Goal: Transaction & Acquisition: Obtain resource

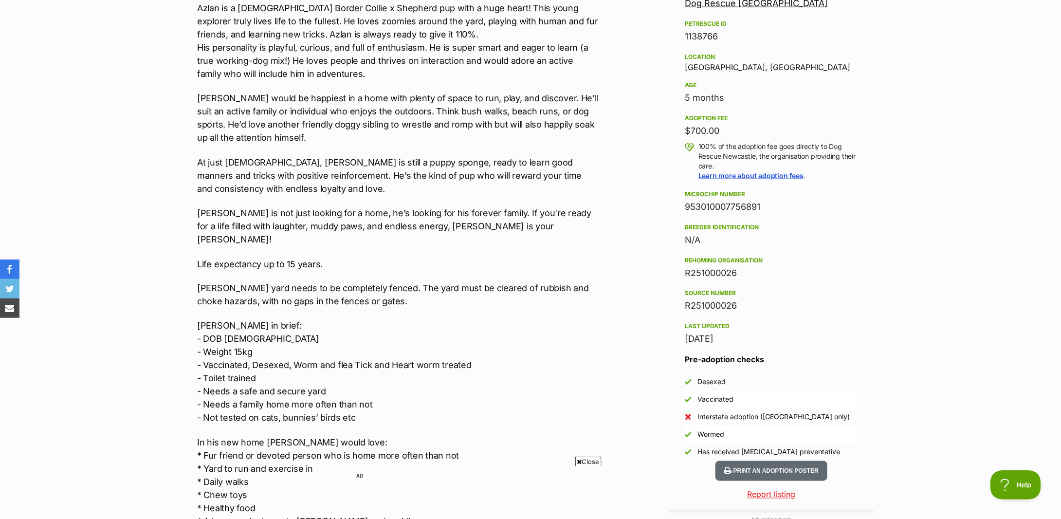
click at [379, 257] on p "Life expectancy up to 15 years." at bounding box center [398, 263] width 402 height 13
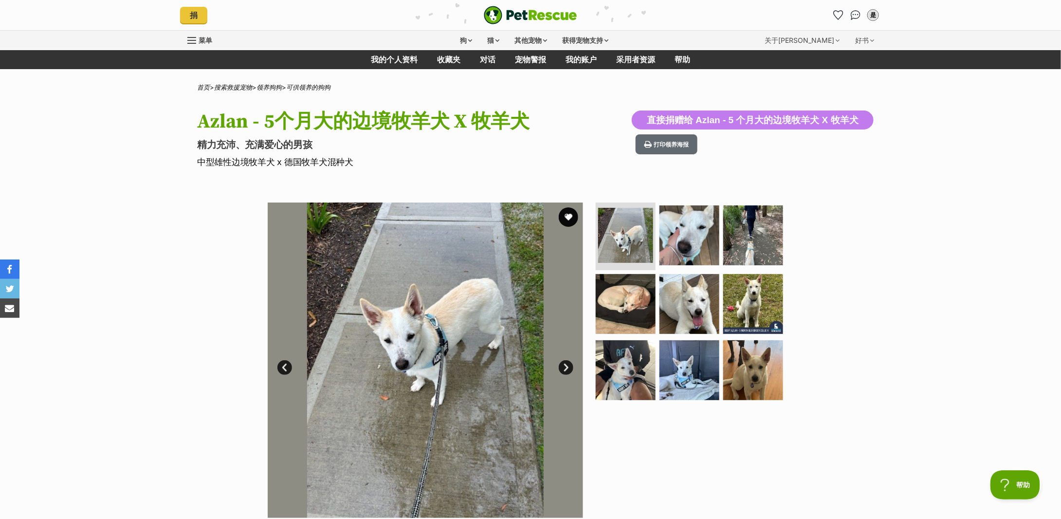
drag, startPoint x: 198, startPoint y: 121, endPoint x: 522, endPoint y: 121, distance: 324.5
click at [522, 121] on font "Azlan - 5个月大的边境牧羊犬 X 牧羊犬" at bounding box center [363, 121] width 332 height 24
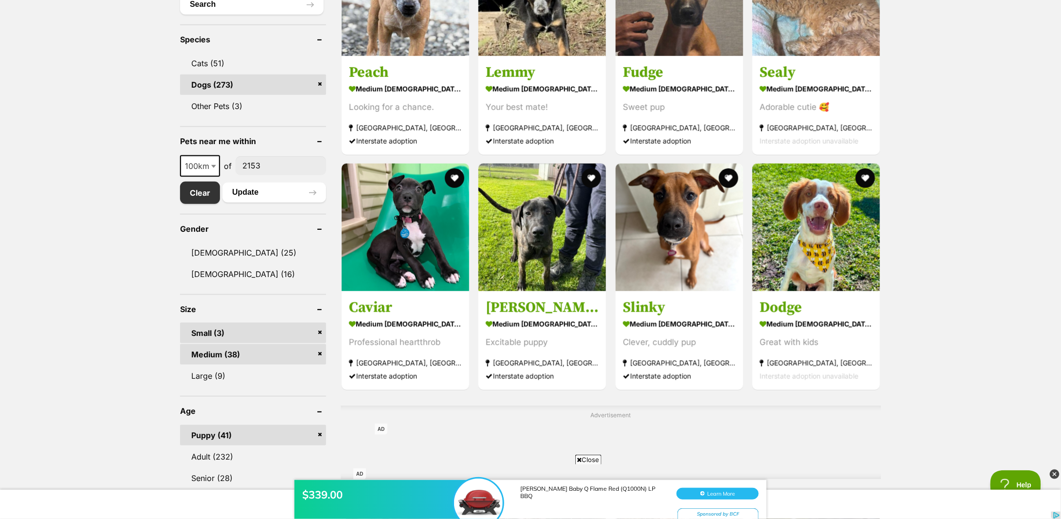
scroll to position [454, 0]
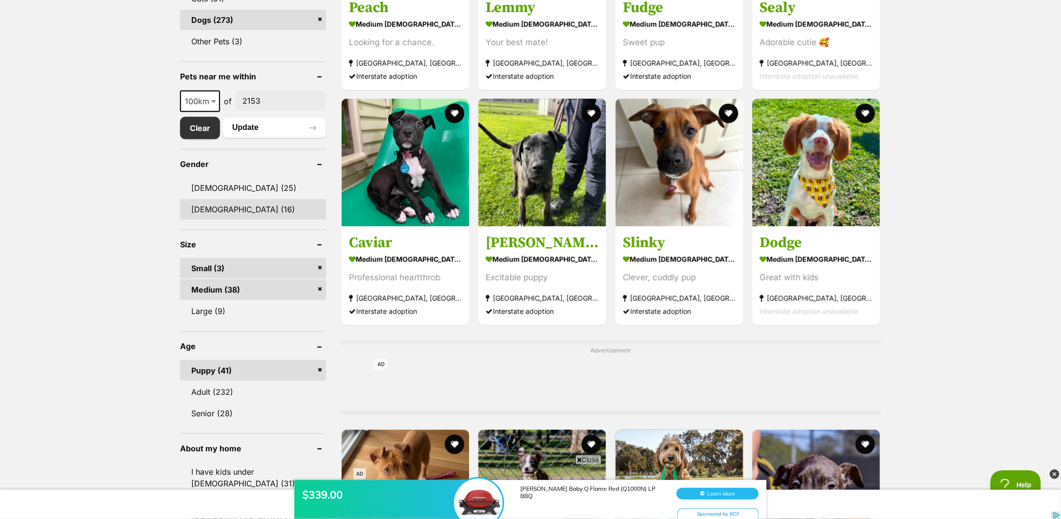
click at [207, 213] on link "Female (16)" at bounding box center [253, 209] width 146 height 20
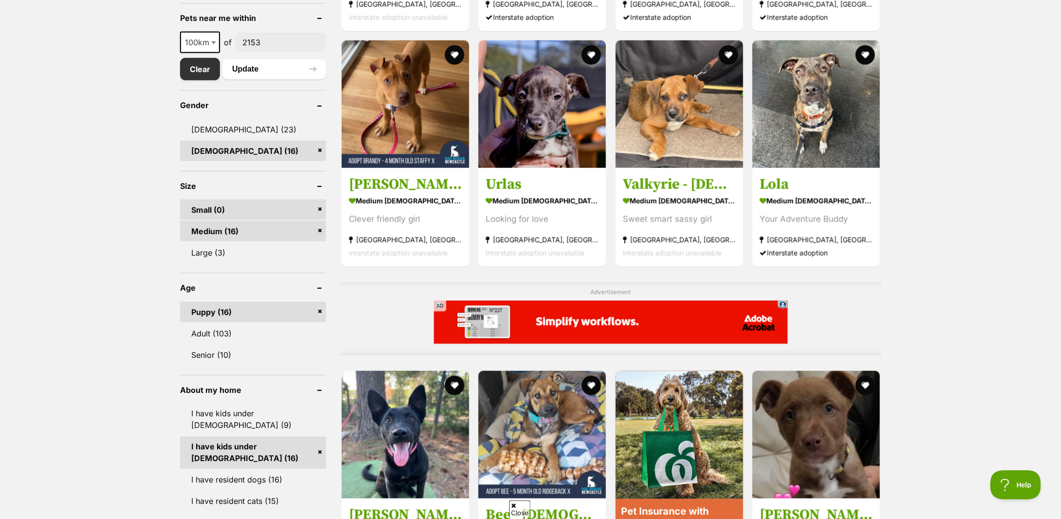
click at [322, 209] on link "Small (0)" at bounding box center [253, 209] width 146 height 20
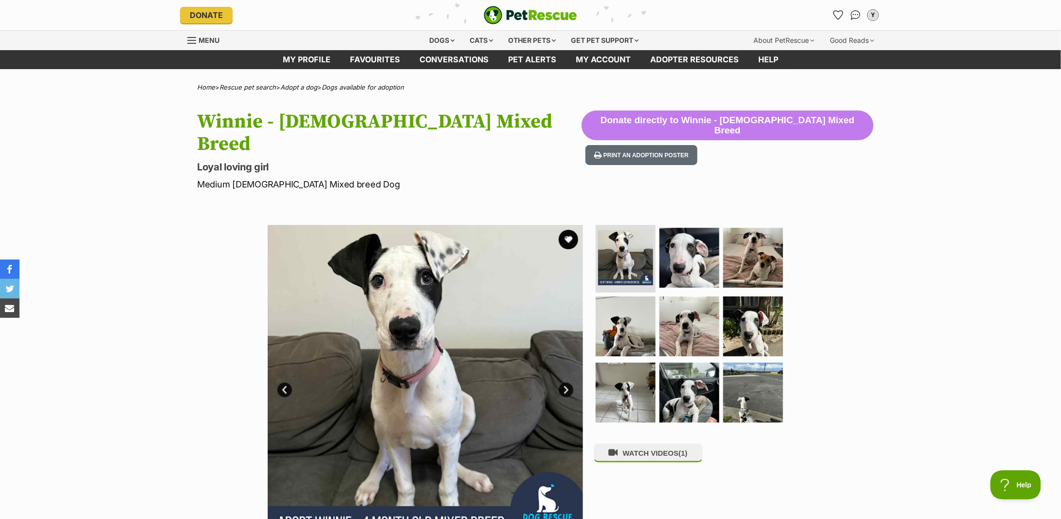
click at [932, 214] on div "Available 1 of 9 images 1 of 9 images 1 of 9 images 1 of 9 images 1 of 9 images…" at bounding box center [530, 375] width 1061 height 330
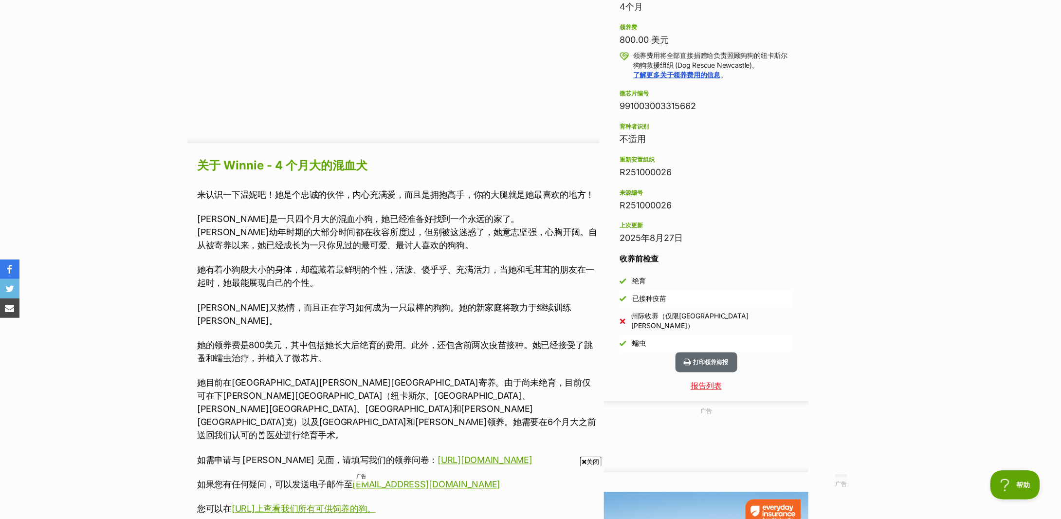
scroll to position [843, 0]
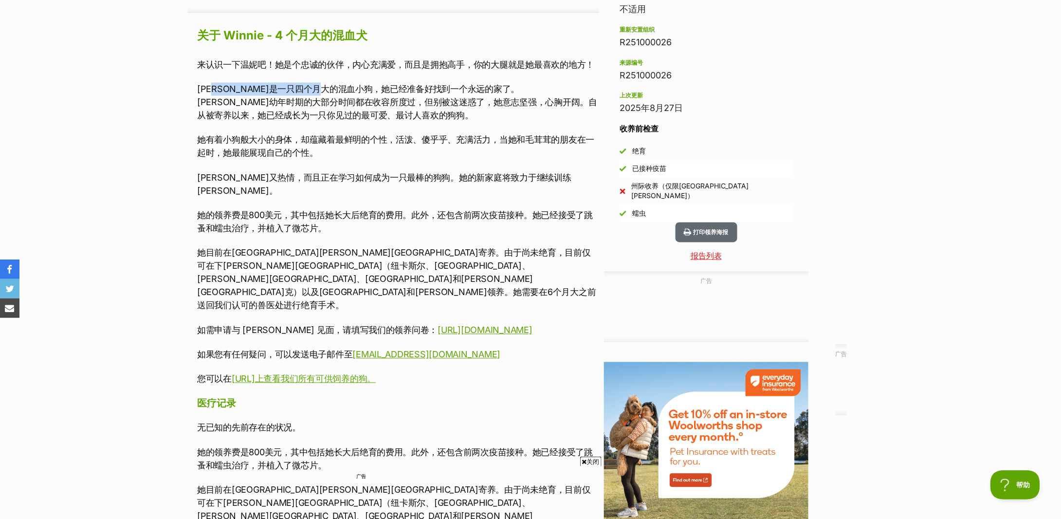
drag, startPoint x: 222, startPoint y: 91, endPoint x: 359, endPoint y: 91, distance: 136.2
click at [359, 91] on font "温妮是一只四个月大的混血小狗，她已经准备好找到一个永远的家了。" at bounding box center [358, 89] width 322 height 10
drag, startPoint x: 297, startPoint y: 115, endPoint x: 381, endPoint y: 121, distance: 84.8
click at [381, 121] on p "温妮是一只四个月大的混血小狗，她已经准备好找到一个永远的家了。 温妮幼年时期的大部分时间都在收容所度过，但别被这迷惑了，她意志坚强，心胸开阔。自从被寄养以来，…" at bounding box center [398, 102] width 402 height 39
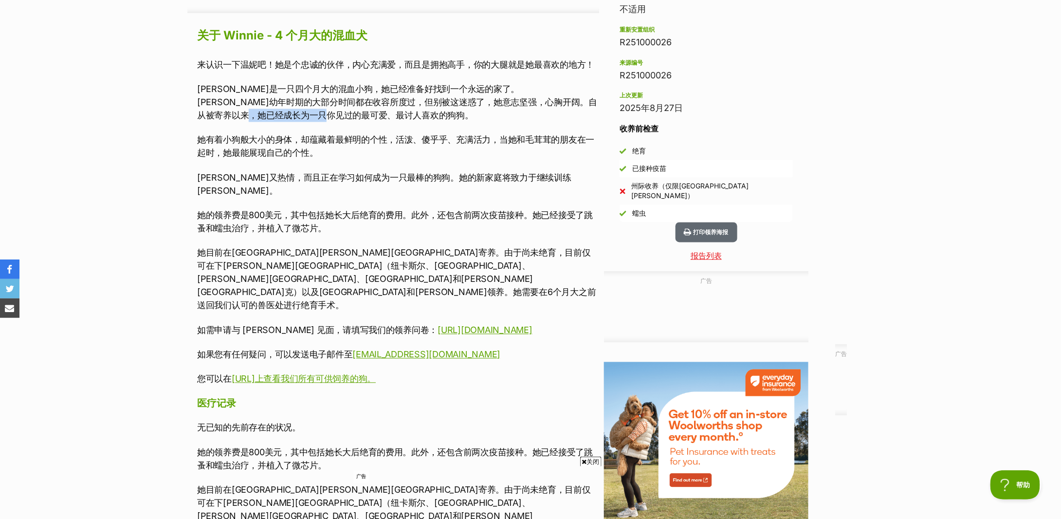
click at [381, 121] on p "温妮是一只四个月大的混血小狗，她已经准备好找到一个永远的家了。 温妮幼年时期的大部分时间都在收容所度过，但别被这迷惑了，她意志坚强，心胸开阔。自从被寄养以来，…" at bounding box center [398, 102] width 402 height 39
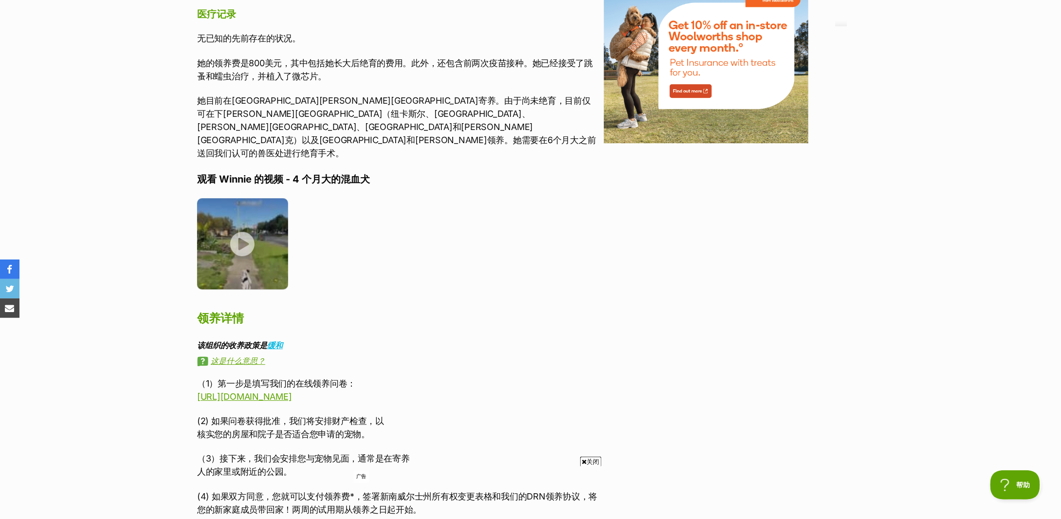
scroll to position [1297, 0]
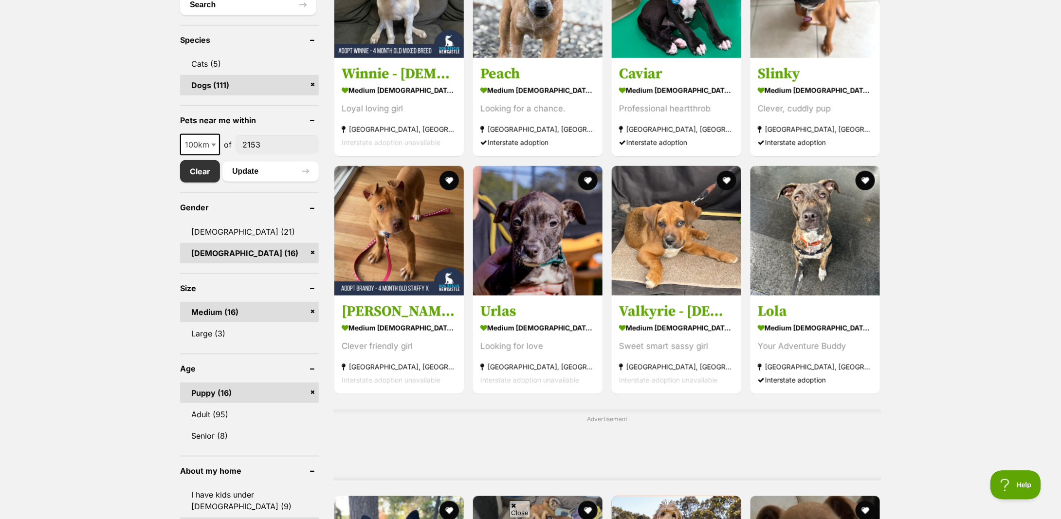
click at [310, 254] on link "[DEMOGRAPHIC_DATA] (16)" at bounding box center [249, 253] width 139 height 20
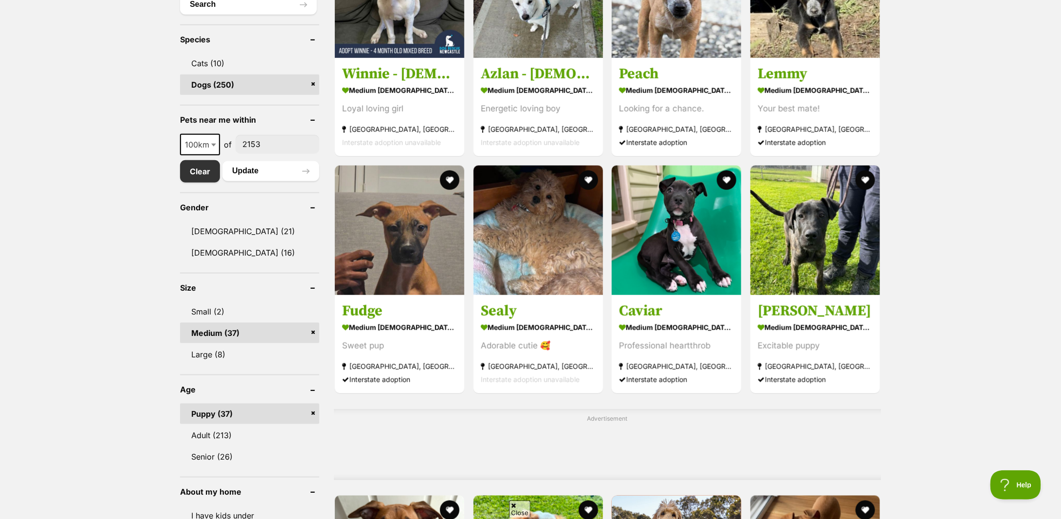
scroll to position [519, 0]
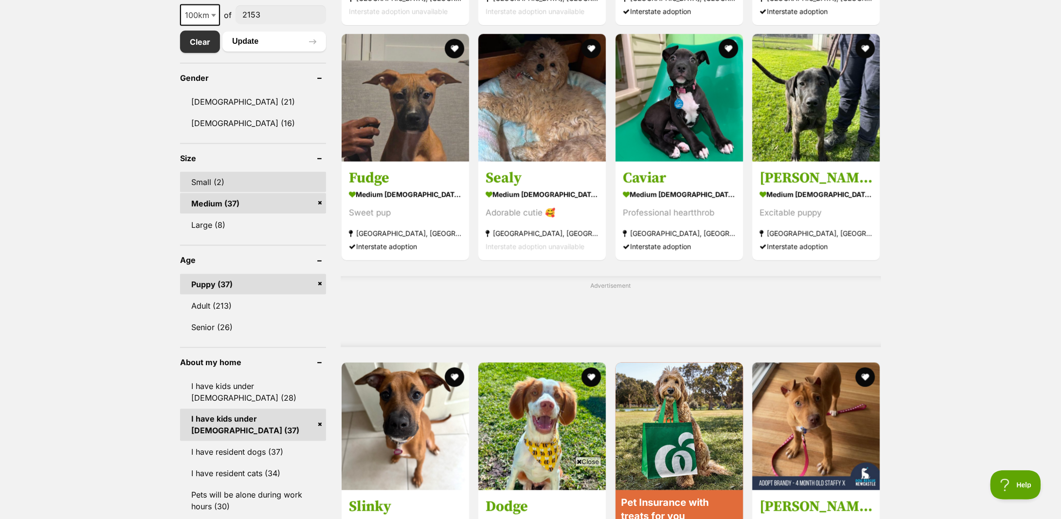
click at [207, 182] on link "Small (2)" at bounding box center [253, 182] width 146 height 20
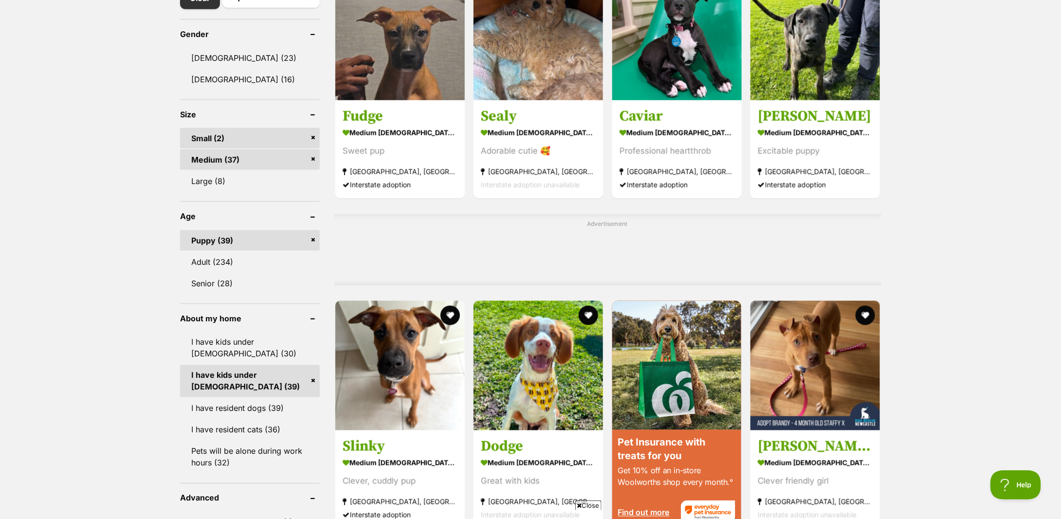
click at [310, 158] on link "Medium (37)" at bounding box center [250, 159] width 140 height 20
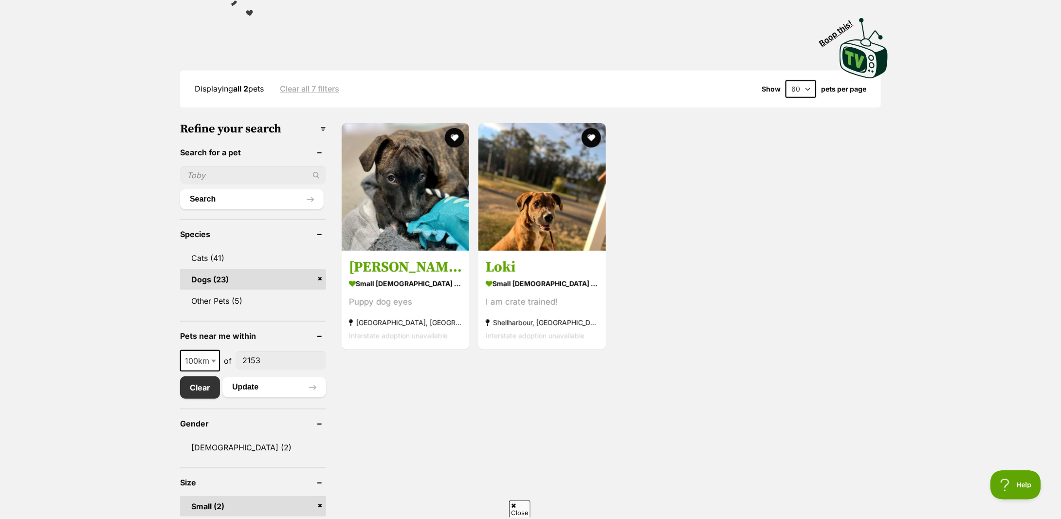
click at [705, 238] on div "[PERSON_NAME] [DEMOGRAPHIC_DATA] Dog Puppy dog eyes [GEOGRAPHIC_DATA], [GEOGRAP…" at bounding box center [611, 236] width 540 height 228
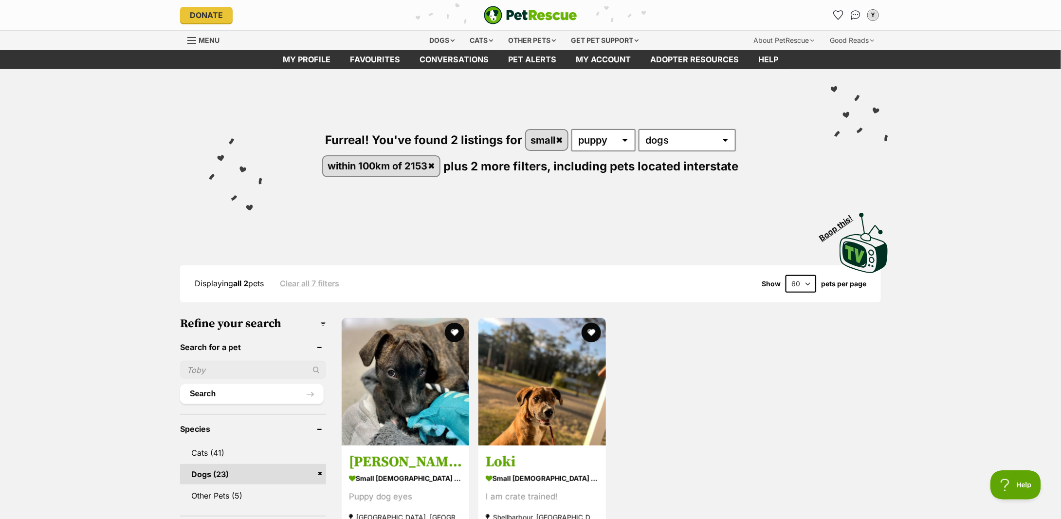
click at [545, 8] on img "PetRescue" at bounding box center [530, 15] width 93 height 18
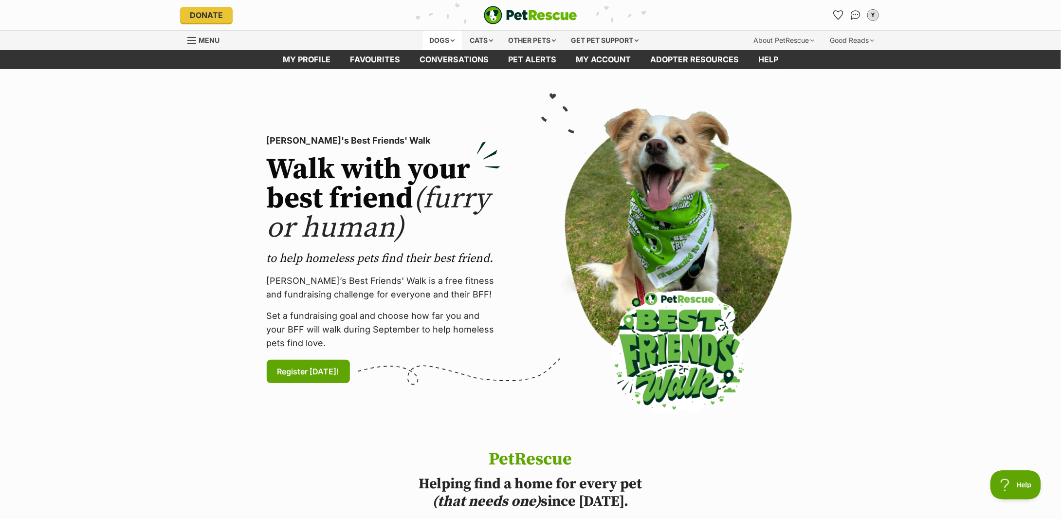
click at [432, 39] on div "Dogs" at bounding box center [442, 40] width 39 height 19
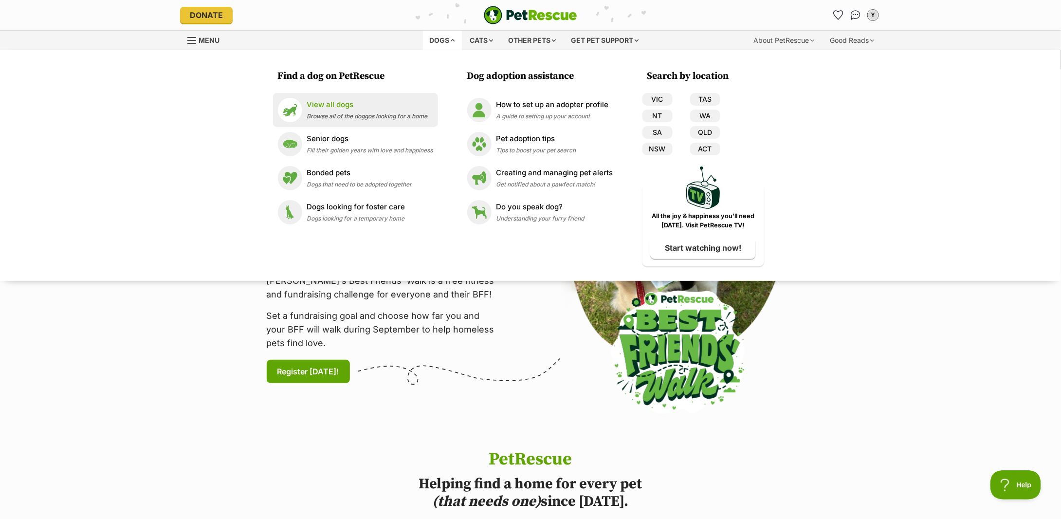
click at [338, 102] on p "View all dogs" at bounding box center [367, 104] width 121 height 11
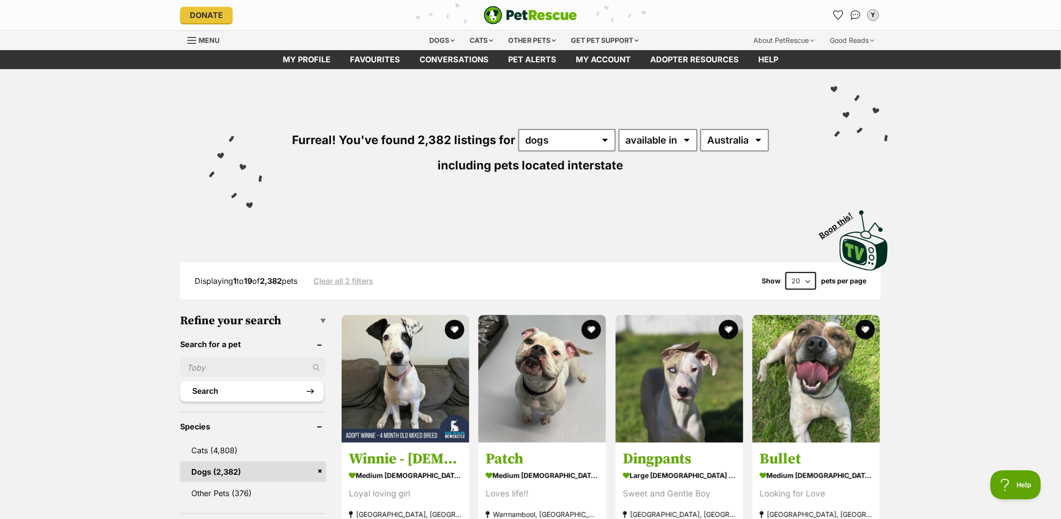
click at [214, 387] on button "Search" at bounding box center [252, 390] width 144 height 19
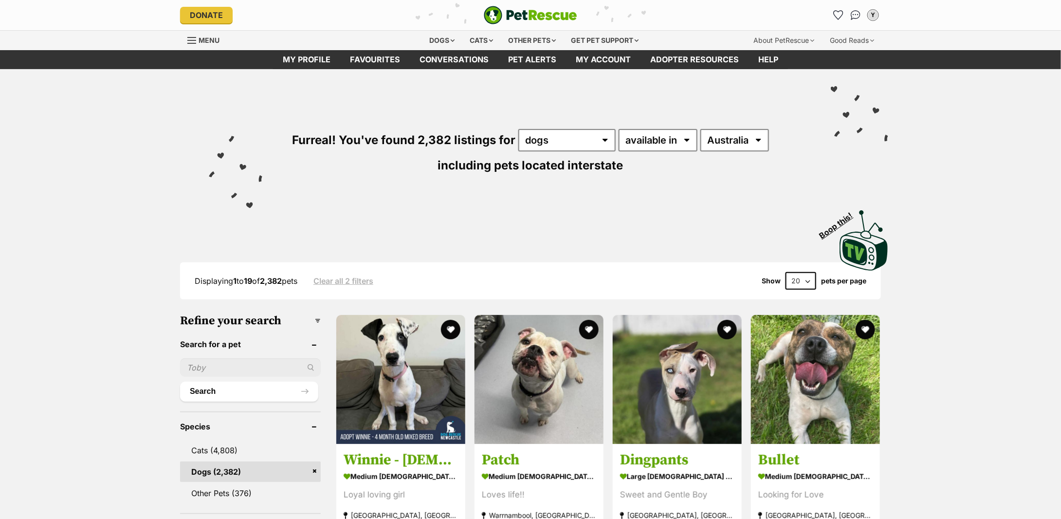
click at [214, 368] on input "text" at bounding box center [250, 367] width 141 height 18
paste input "1. Soda"
click at [204, 367] on input "1. Soda" at bounding box center [250, 367] width 141 height 18
type input "Soda"
click at [180, 381] on button "Search" at bounding box center [249, 390] width 138 height 19
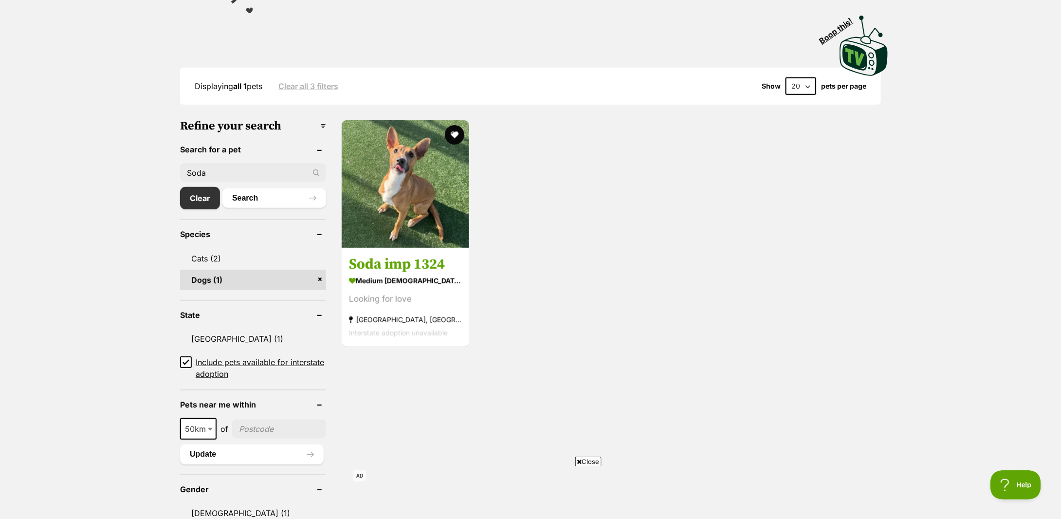
drag, startPoint x: 240, startPoint y: 171, endPoint x: 143, endPoint y: 180, distance: 98.2
paste input "2. Lol"
drag, startPoint x: 203, startPoint y: 173, endPoint x: 151, endPoint y: 173, distance: 52.1
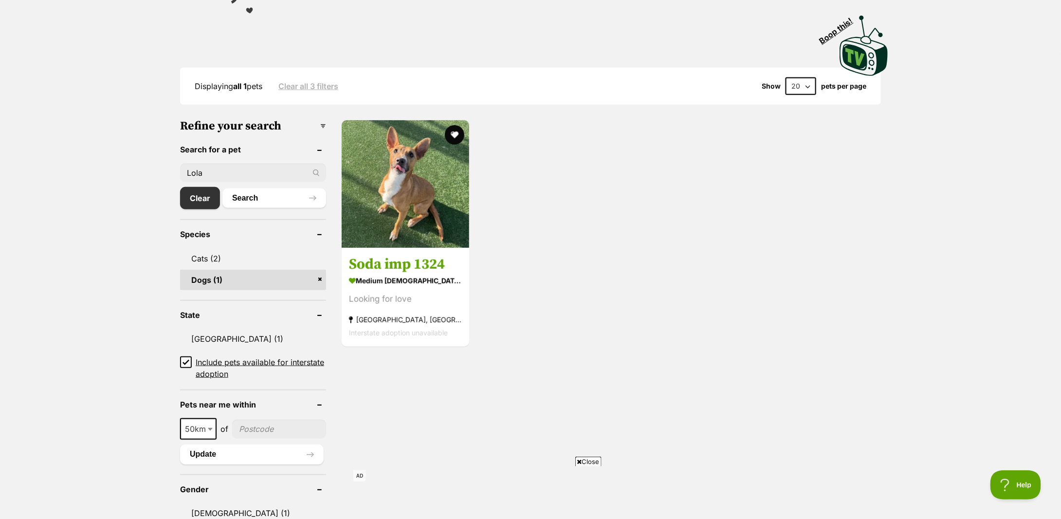
type input "Lola"
click at [222, 188] on button "Search" at bounding box center [274, 197] width 104 height 19
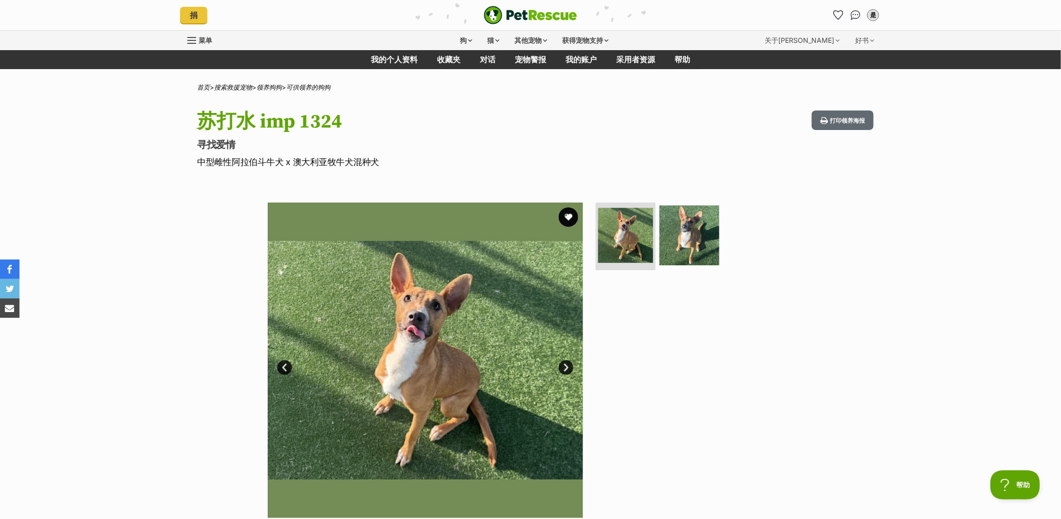
scroll to position [324, 0]
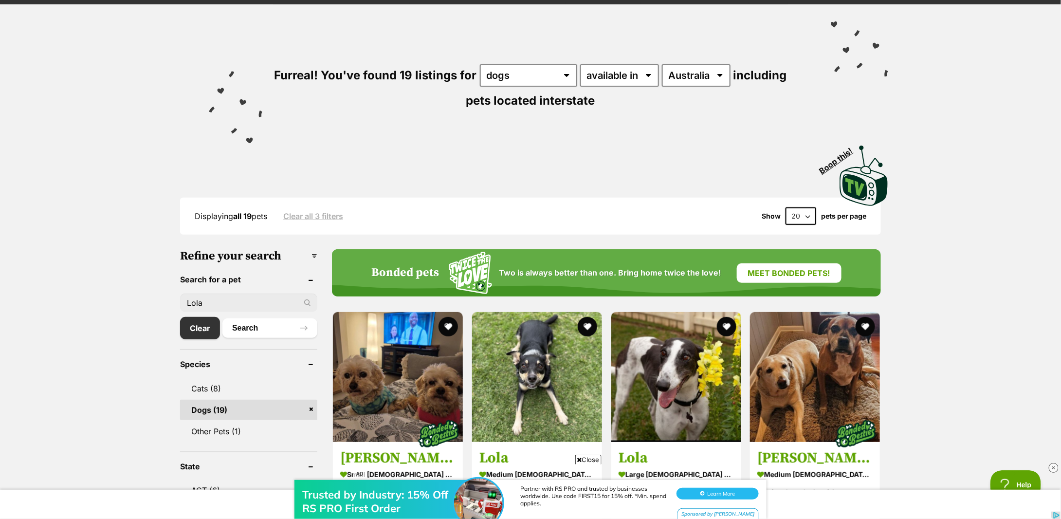
drag, startPoint x: 215, startPoint y: 304, endPoint x: 138, endPoint y: 301, distance: 77.4
paste input "3. Azlan"
drag, startPoint x: 204, startPoint y: 304, endPoint x: 167, endPoint y: 307, distance: 37.6
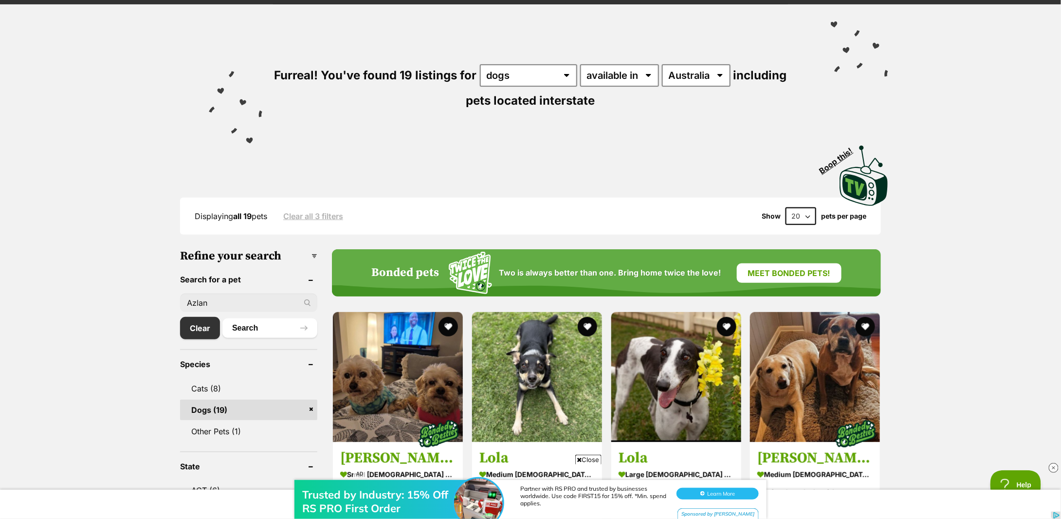
type input "Azlan"
click at [222, 318] on button "Search" at bounding box center [269, 327] width 95 height 19
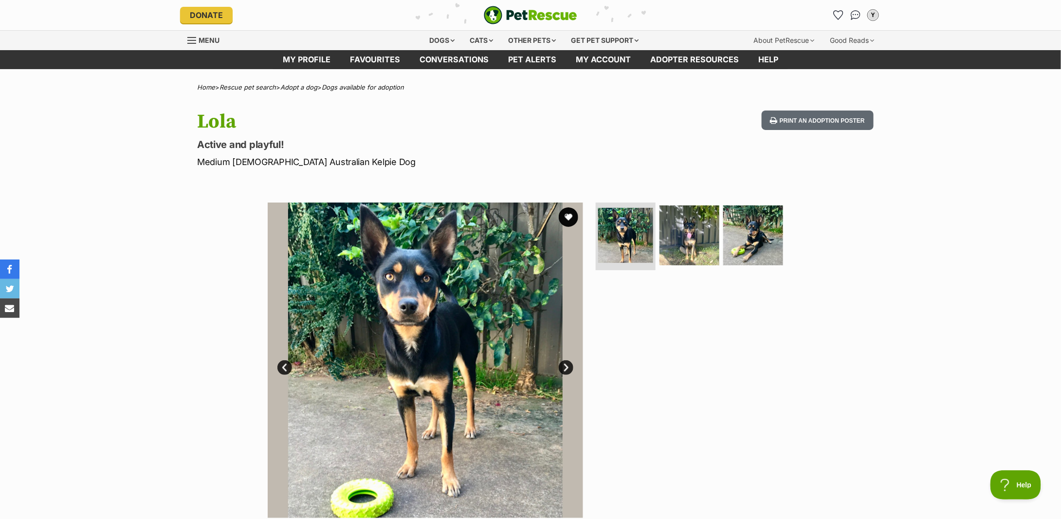
click at [940, 255] on div "Available 1 of 3 images 1 of 3 images 1 of 3 images Next Prev 1 2 3" at bounding box center [530, 353] width 1061 height 330
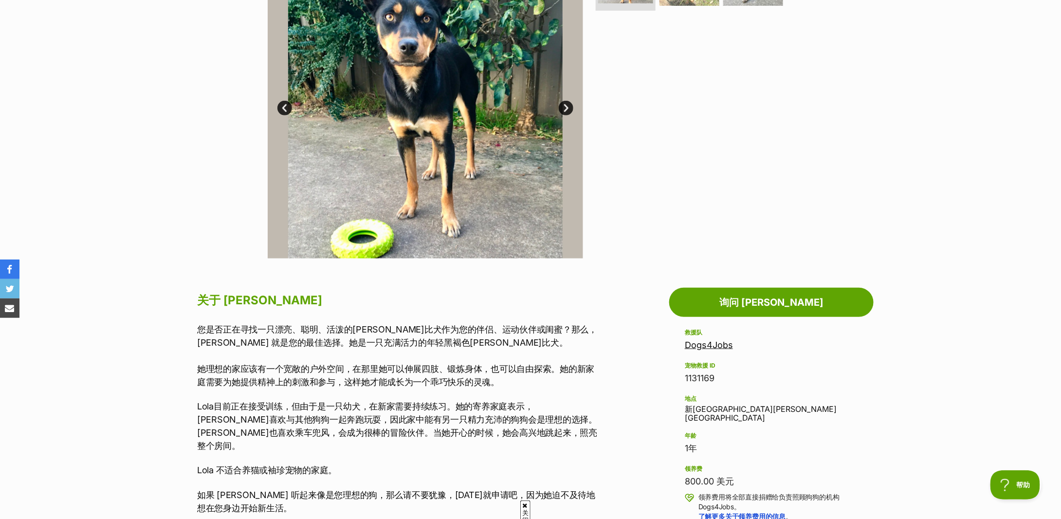
scroll to position [324, 0]
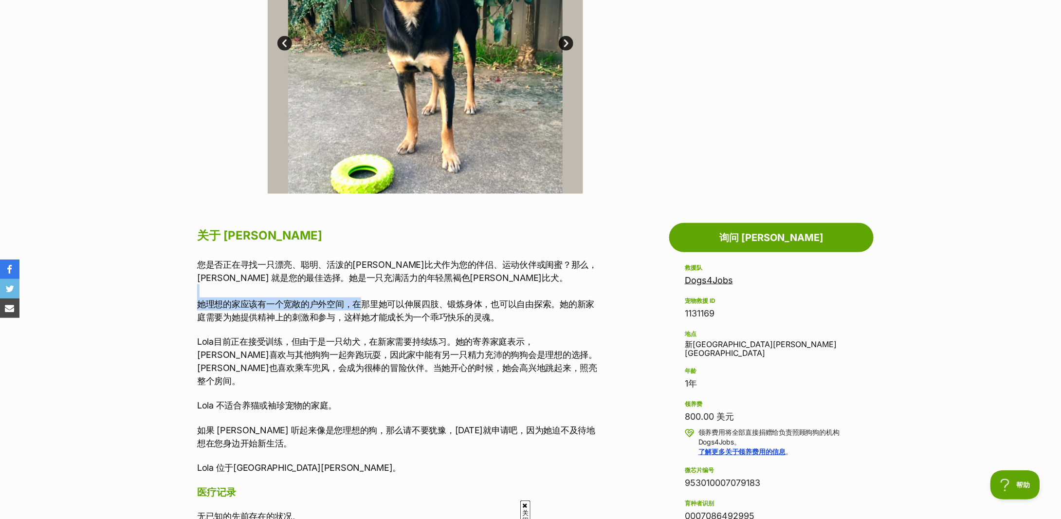
drag, startPoint x: 230, startPoint y: 295, endPoint x: 357, endPoint y: 304, distance: 127.7
click at [357, 304] on p "您是否正在寻找一只漂亮、聪明、活泼的凯尔比犬作为您的伴侣、运动伙伴或闺蜜？那么，Lola 就是您的最佳选择。她是一只充满活力的年轻黑褐色凯尔比犬。 她理想的家…" at bounding box center [398, 291] width 402 height 66
click at [357, 304] on font "她理想的家应该有一个宽敞的户外空间，在那里她可以伸展四肢、锻炼身体，也可以自由探索。她的新家庭需要为她提供精神上的刺激和参与，这样她才能成长为一个乖巧快乐的灵…" at bounding box center [395, 310] width 397 height 23
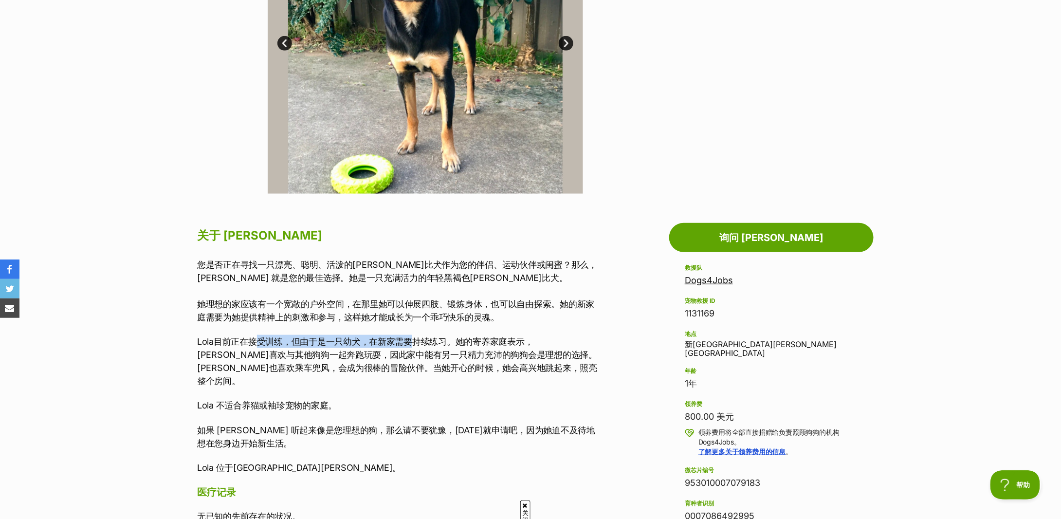
drag, startPoint x: 259, startPoint y: 343, endPoint x: 415, endPoint y: 339, distance: 155.7
click at [415, 339] on font "Lola目前正在接受训练，但由于是一只幼犬，在新家需要持续练习。她的寄养家庭表示，Lola喜欢与其他狗狗一起奔跑玩耍，因此家中能有另一只精力充沛的狗狗会是理想…" at bounding box center [397, 361] width 400 height 50
drag, startPoint x: 295, startPoint y: 353, endPoint x: 445, endPoint y: 358, distance: 149.9
click at [445, 358] on font "Lola目前正在接受训练，但由于是一只幼犬，在新家需要持续练习。她的寄养家庭表示，Lola喜欢与其他狗狗一起奔跑玩耍，因此家中能有另一只精力充沛的狗狗会是理想…" at bounding box center [397, 361] width 400 height 50
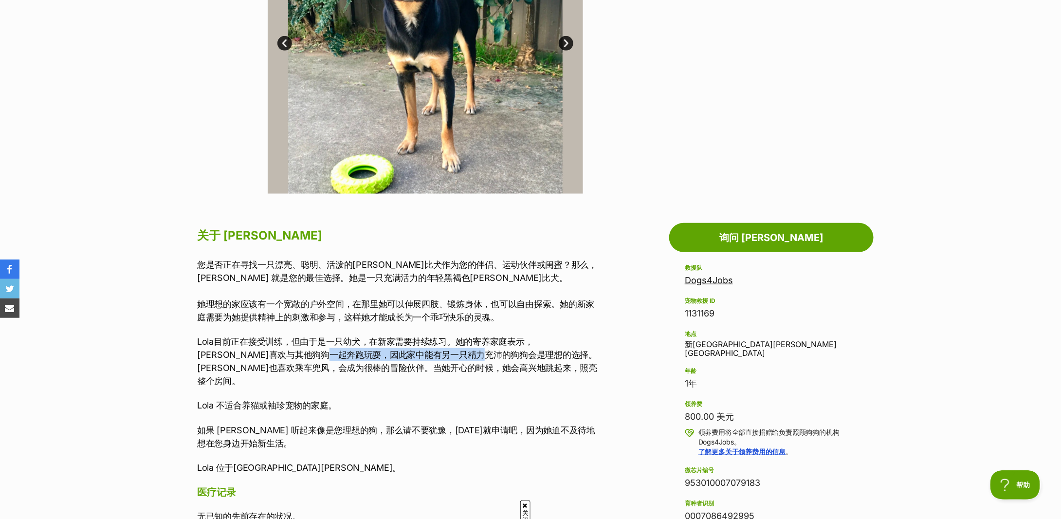
click at [445, 358] on font "Lola目前正在接受训练，但由于是一只幼犬，在新家需要持续练习。她的寄养家庭表示，Lola喜欢与其他狗狗一起奔跑玩耍，因此家中能有另一只精力充沛的狗狗会是理想…" at bounding box center [397, 361] width 400 height 50
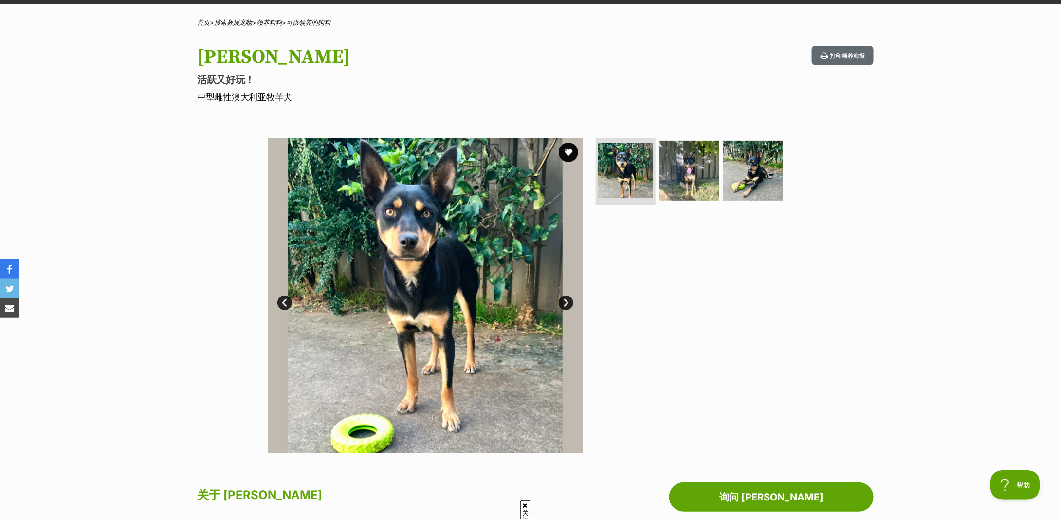
scroll to position [129, 0]
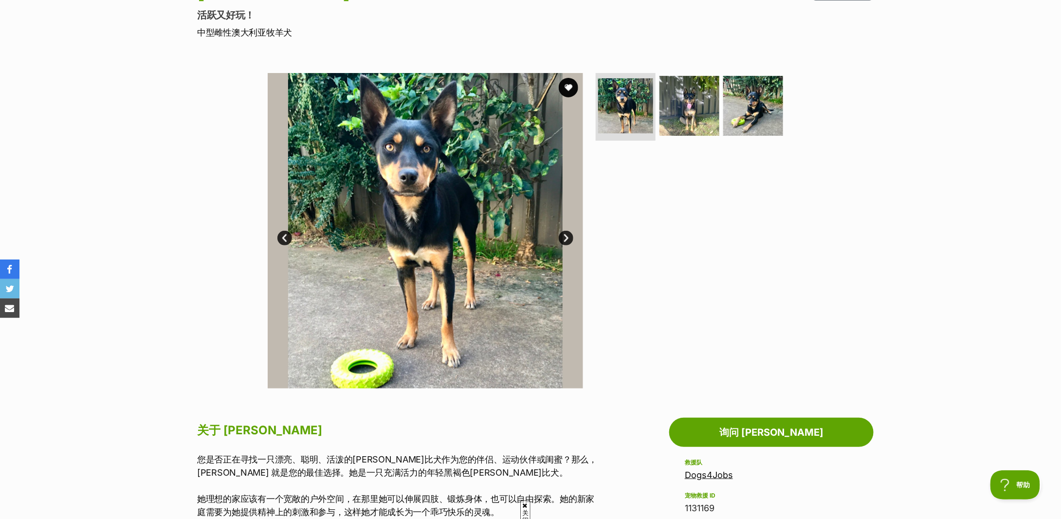
click at [565, 235] on link "下一个" at bounding box center [566, 238] width 15 height 15
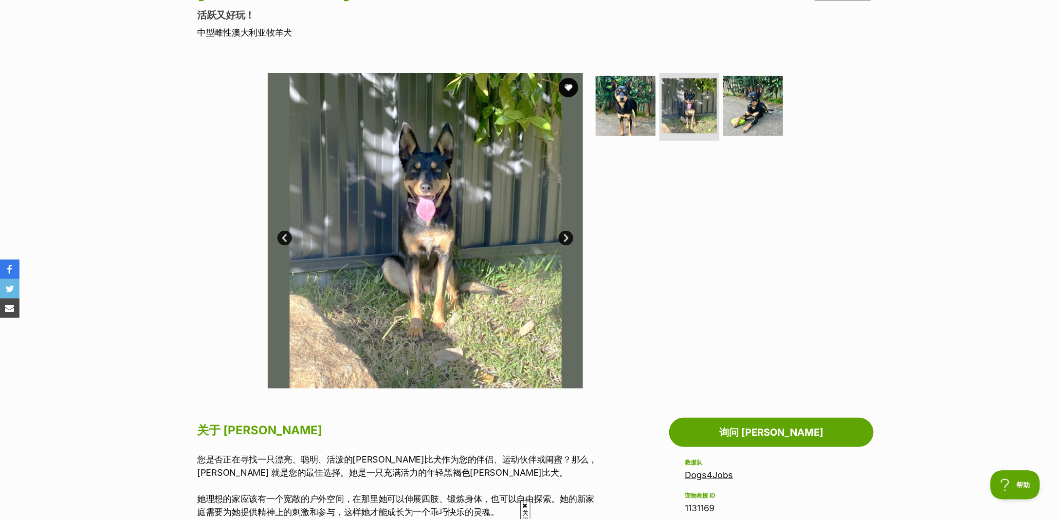
click at [565, 235] on link "下一个" at bounding box center [566, 238] width 15 height 15
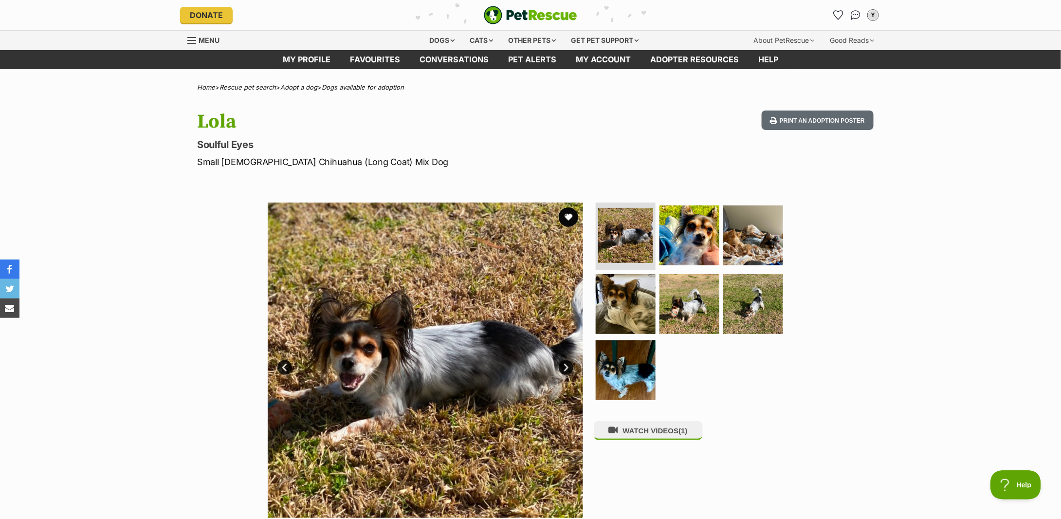
scroll to position [129, 0]
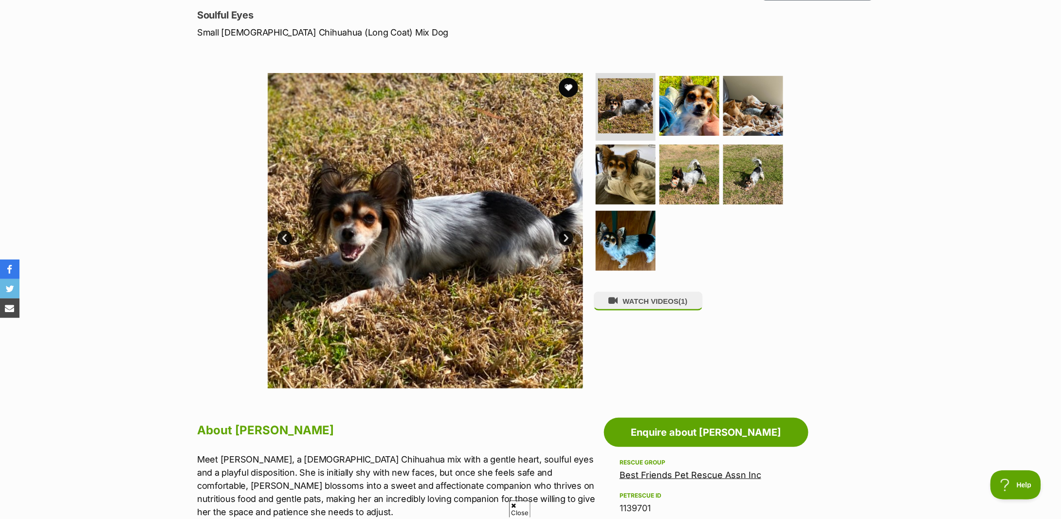
click at [164, 128] on div "Available 1 of 7 images 1 of 7 images 1 of 7 images 1 of 7 images 1 of 7 images…" at bounding box center [530, 223] width 1061 height 330
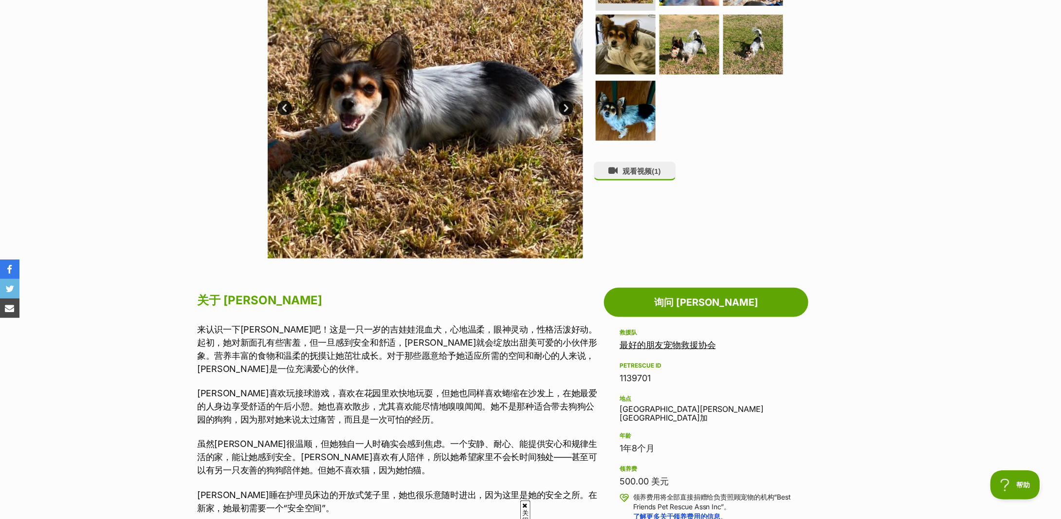
scroll to position [389, 0]
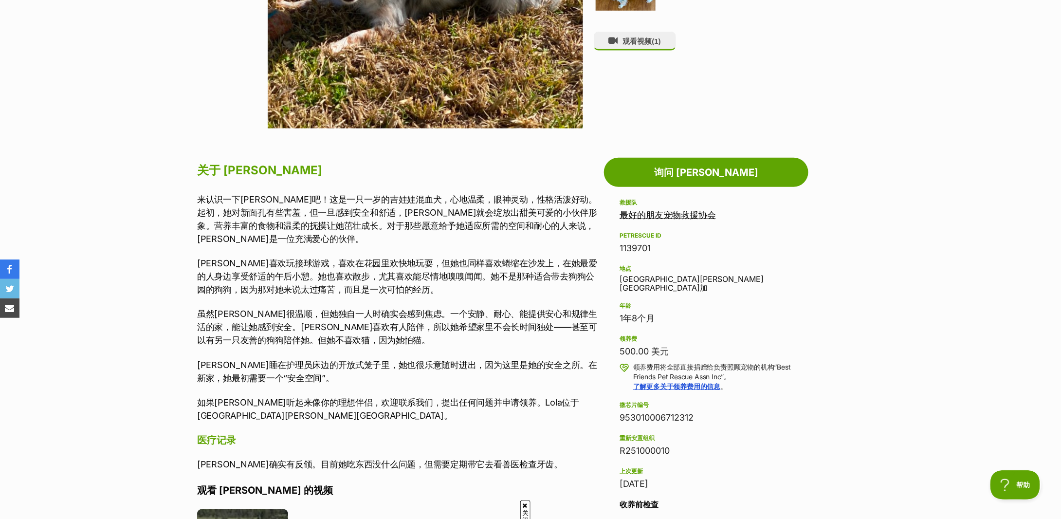
click at [326, 279] on font "[PERSON_NAME]喜欢玩接球游戏，喜欢在花园里欢快地玩耍，但她也同样喜欢蜷缩在沙发上，在她最爱的人身边享受舒适的午后小憩。她也喜欢散步，尤其喜欢能尽情…" at bounding box center [397, 276] width 400 height 36
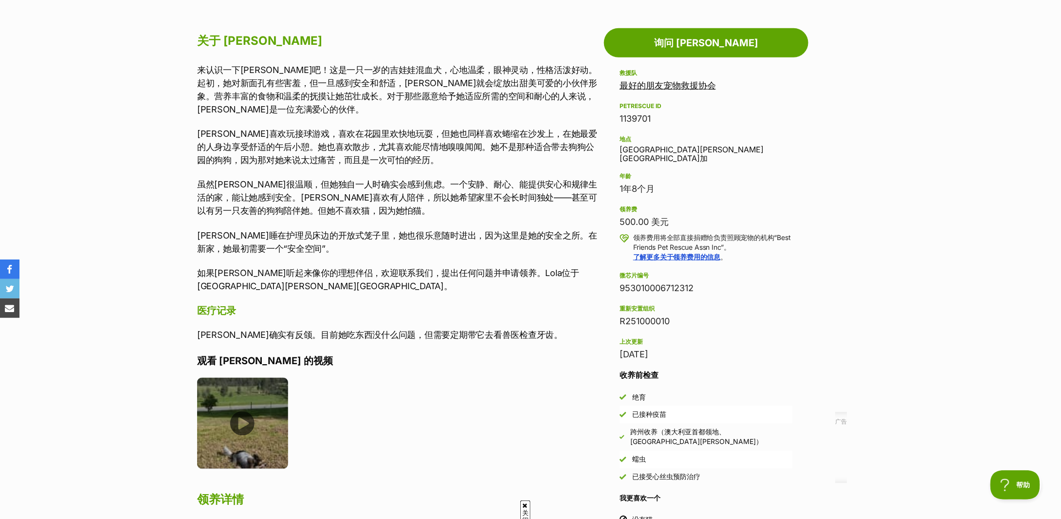
click at [248, 420] on img at bounding box center [242, 423] width 91 height 91
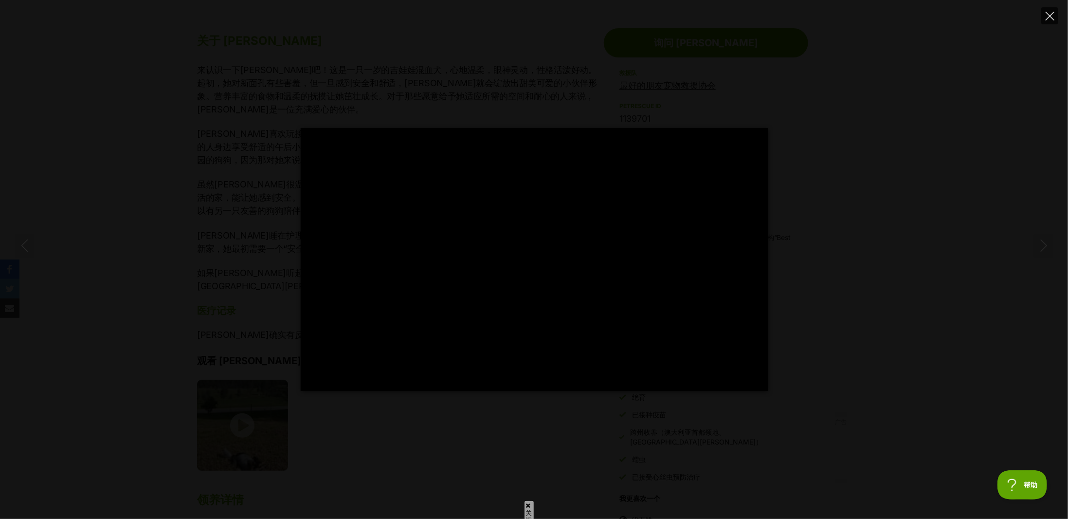
click at [1057, 14] on button "关闭" at bounding box center [1049, 15] width 17 height 17
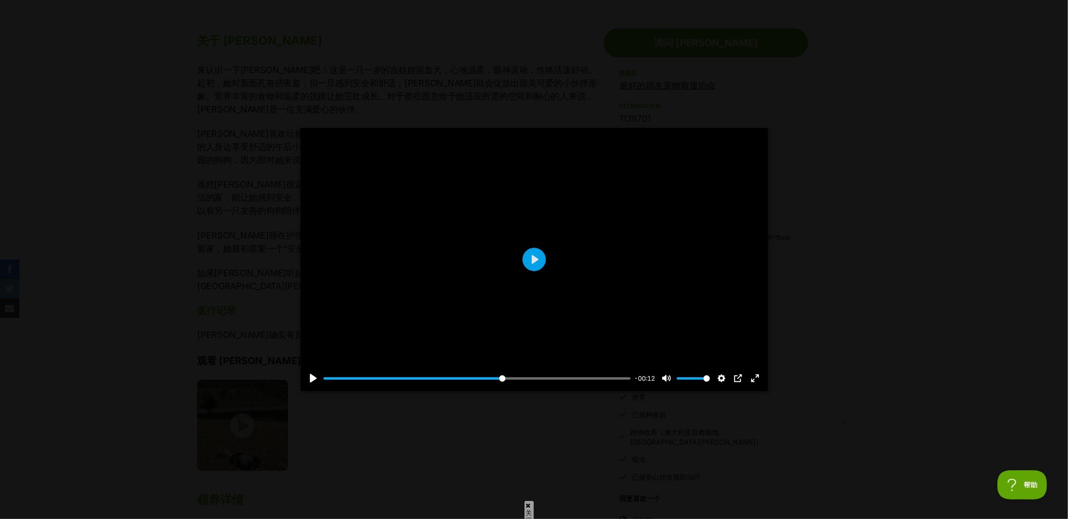
type input "59.08"
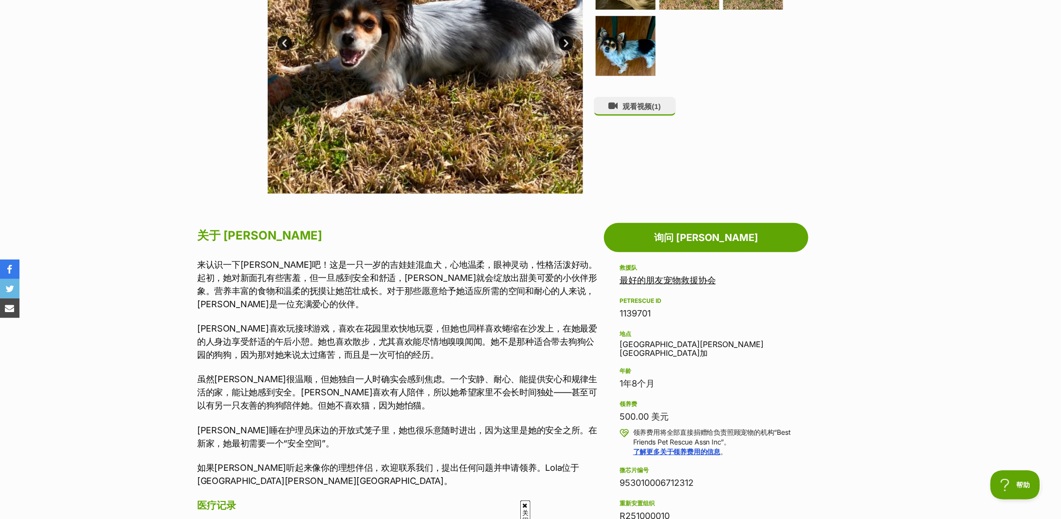
scroll to position [454, 0]
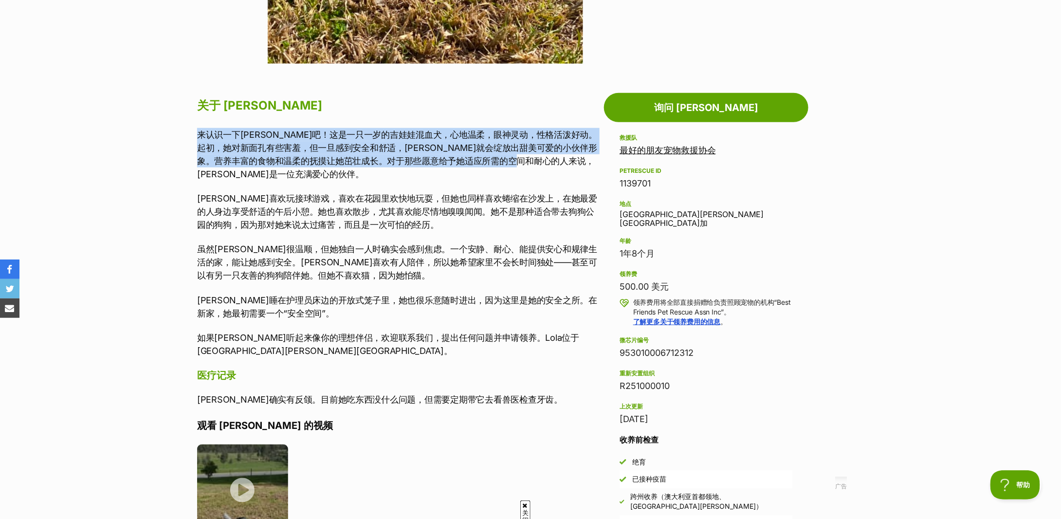
drag, startPoint x: 199, startPoint y: 135, endPoint x: 225, endPoint y: 171, distance: 45.0
click at [225, 171] on p "来认识一下[PERSON_NAME]吧！这是一只一岁的吉娃娃混血犬，心地温柔，眼神灵动，性格活泼好动。起初，她对新面孔有些害羞，但一旦感到安全和舒适，[PER…" at bounding box center [398, 154] width 402 height 53
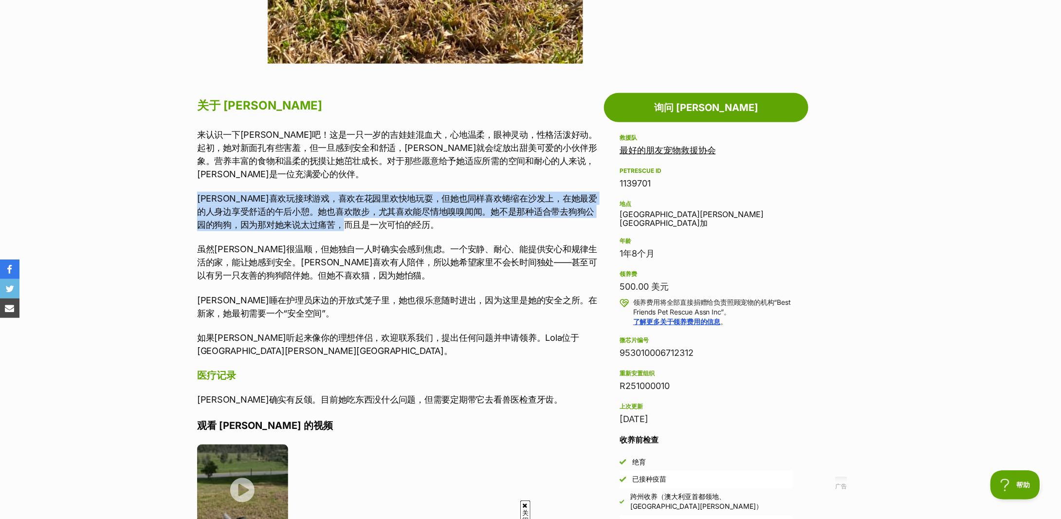
drag, startPoint x: 197, startPoint y: 199, endPoint x: 388, endPoint y: 227, distance: 192.8
click at [388, 227] on p "[PERSON_NAME]喜欢玩接球游戏，喜欢在花园里欢快地玩耍，但她也同样喜欢蜷缩在沙发上，在她最爱的人身边享受舒适的午后小憩。她也喜欢散步，尤其喜欢能尽情…" at bounding box center [398, 211] width 402 height 39
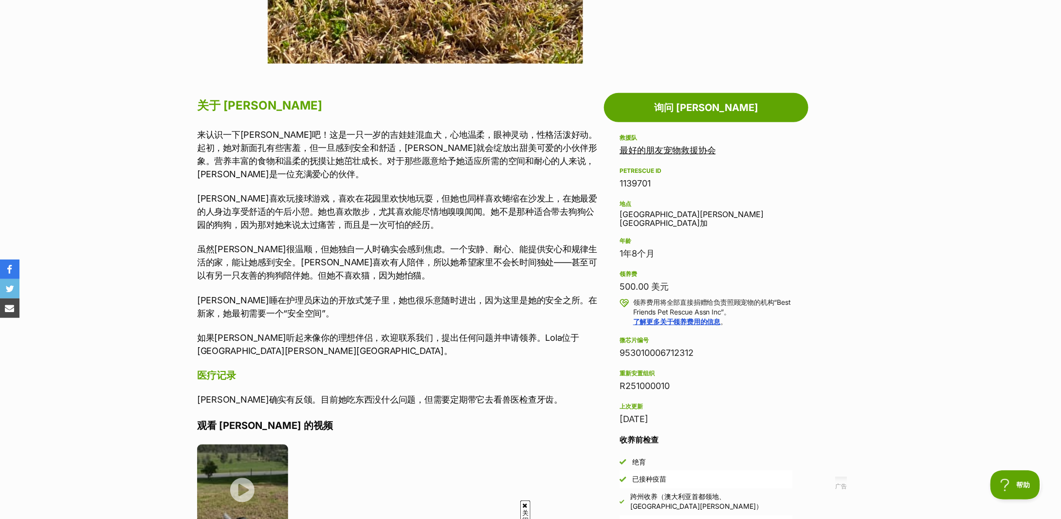
scroll to position [649, 0]
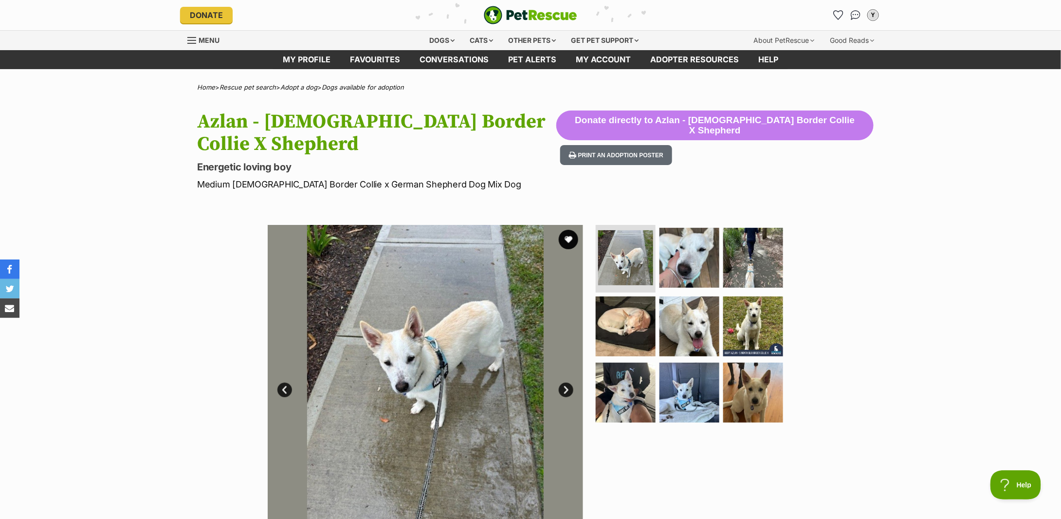
click at [863, 211] on div "Available 1 of 9 images 1 of 9 images 1 of 9 images 1 of 9 images 1 of 9 images…" at bounding box center [530, 375] width 1061 height 330
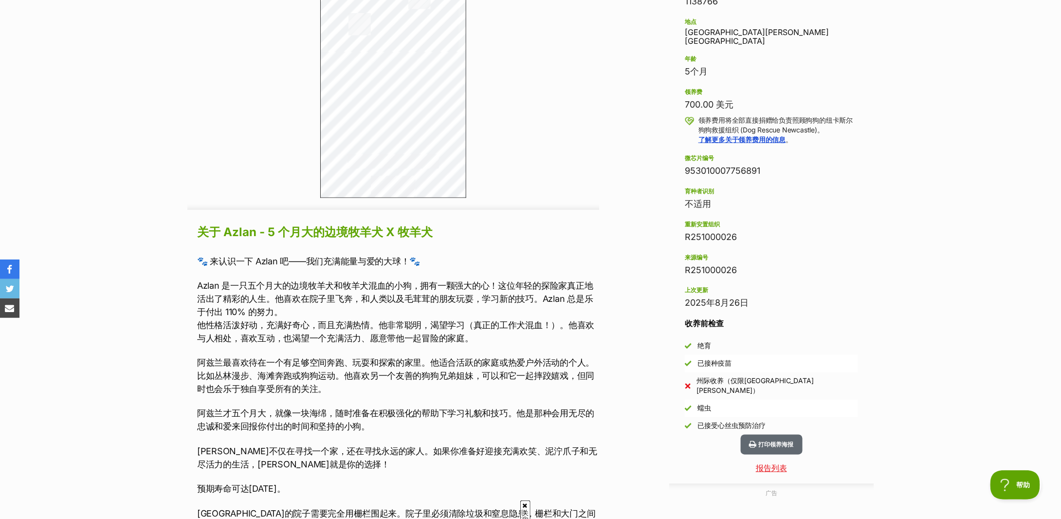
scroll to position [843, 0]
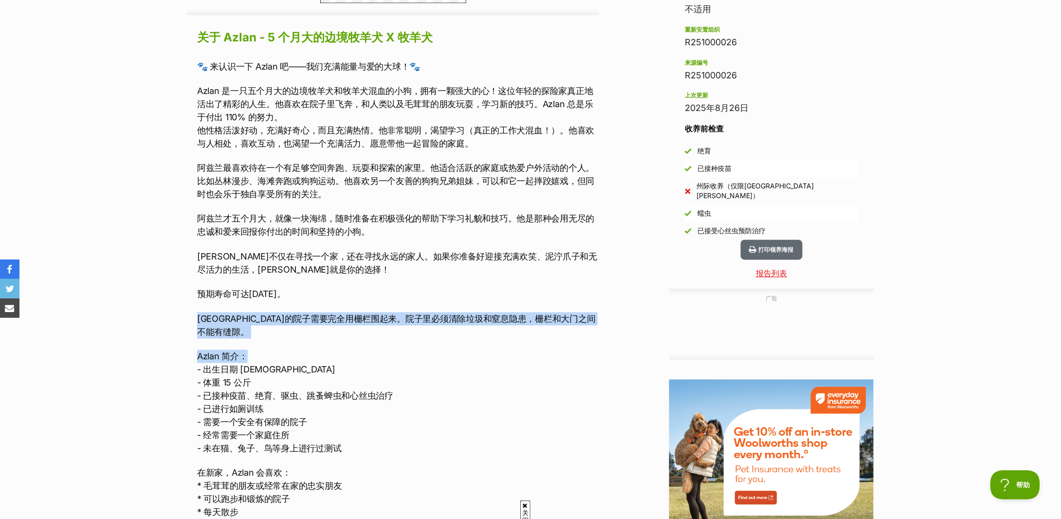
drag, startPoint x: 197, startPoint y: 319, endPoint x: 391, endPoint y: 327, distance: 194.3
click at [391, 327] on div "🐾 来认识一下 Azlan 吧——我们充满能量与爱的大球！🐾 Azlan 是一只五个月大的边境牧羊犬和牧羊犬混血的小狗，拥有一颗强大的心！这位年轻的探险家真正…" at bounding box center [398, 365] width 402 height 610
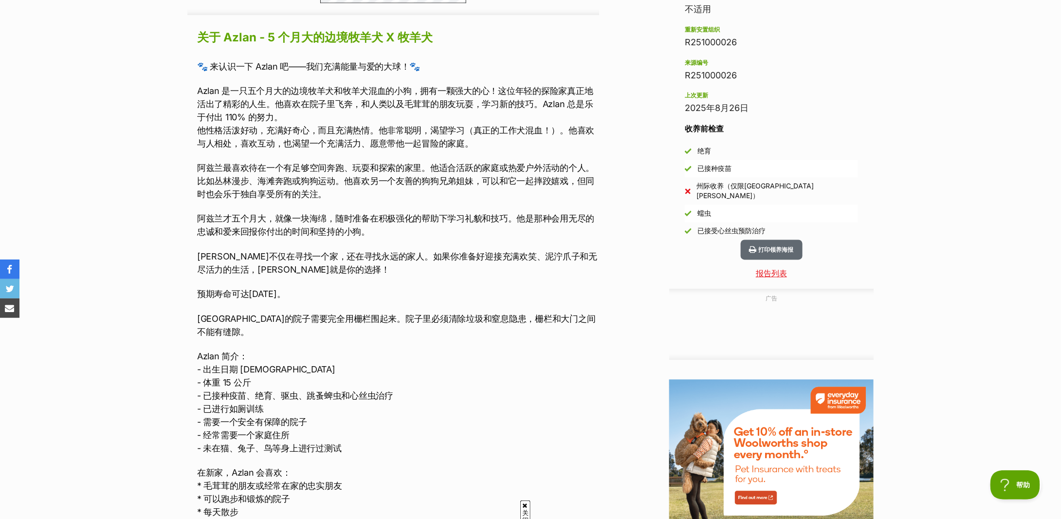
scroll to position [778, 0]
